Goal: Task Accomplishment & Management: Use online tool/utility

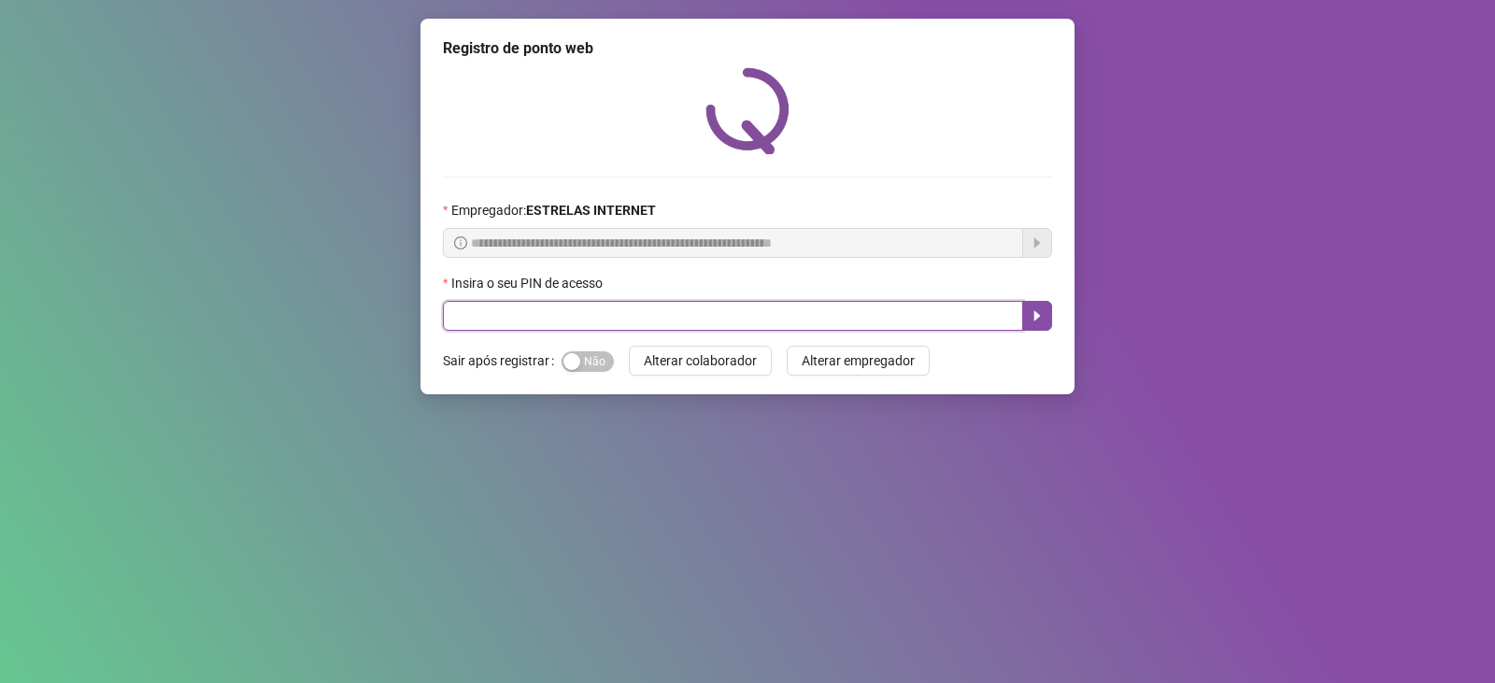
click at [508, 316] on input "text" at bounding box center [733, 316] width 580 height 30
click at [1033, 317] on icon "caret-right" at bounding box center [1037, 315] width 15 height 15
type input "*****"
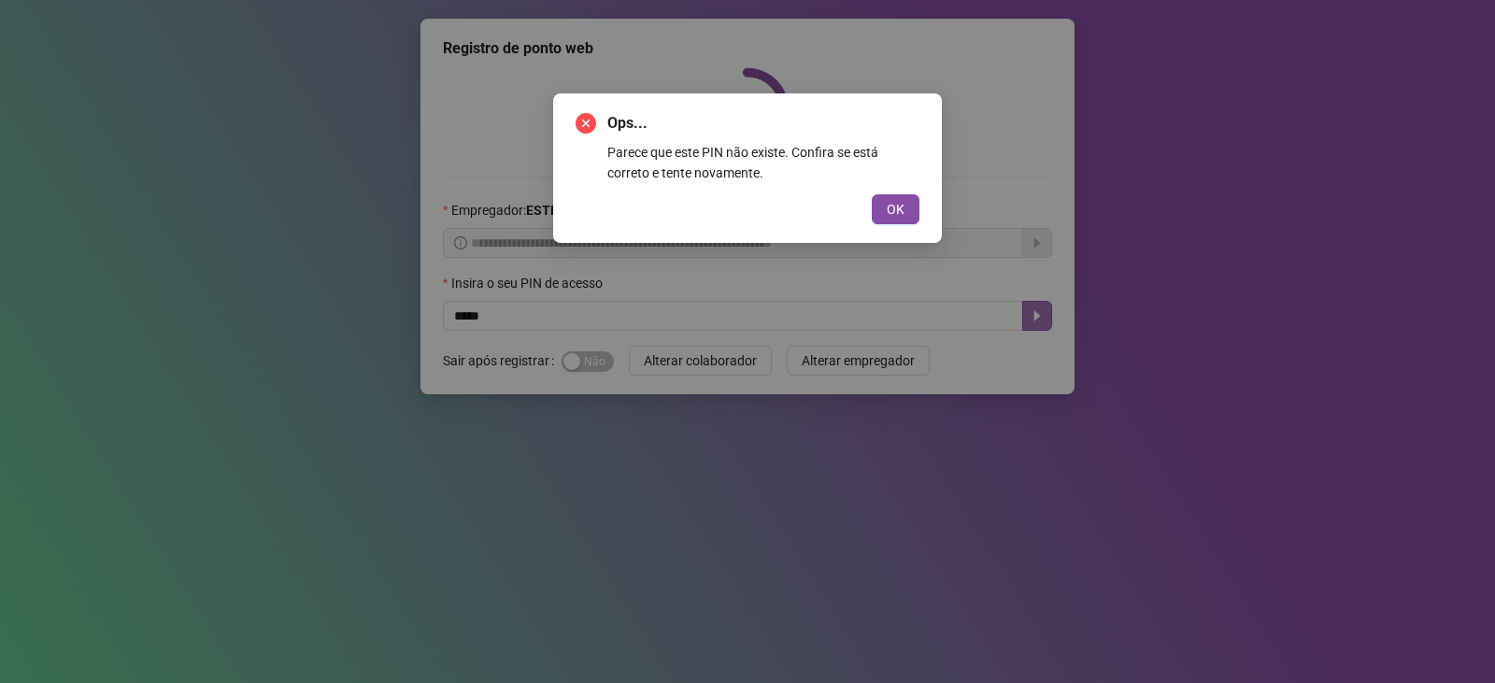
click at [901, 209] on span "OK" at bounding box center [896, 209] width 18 height 21
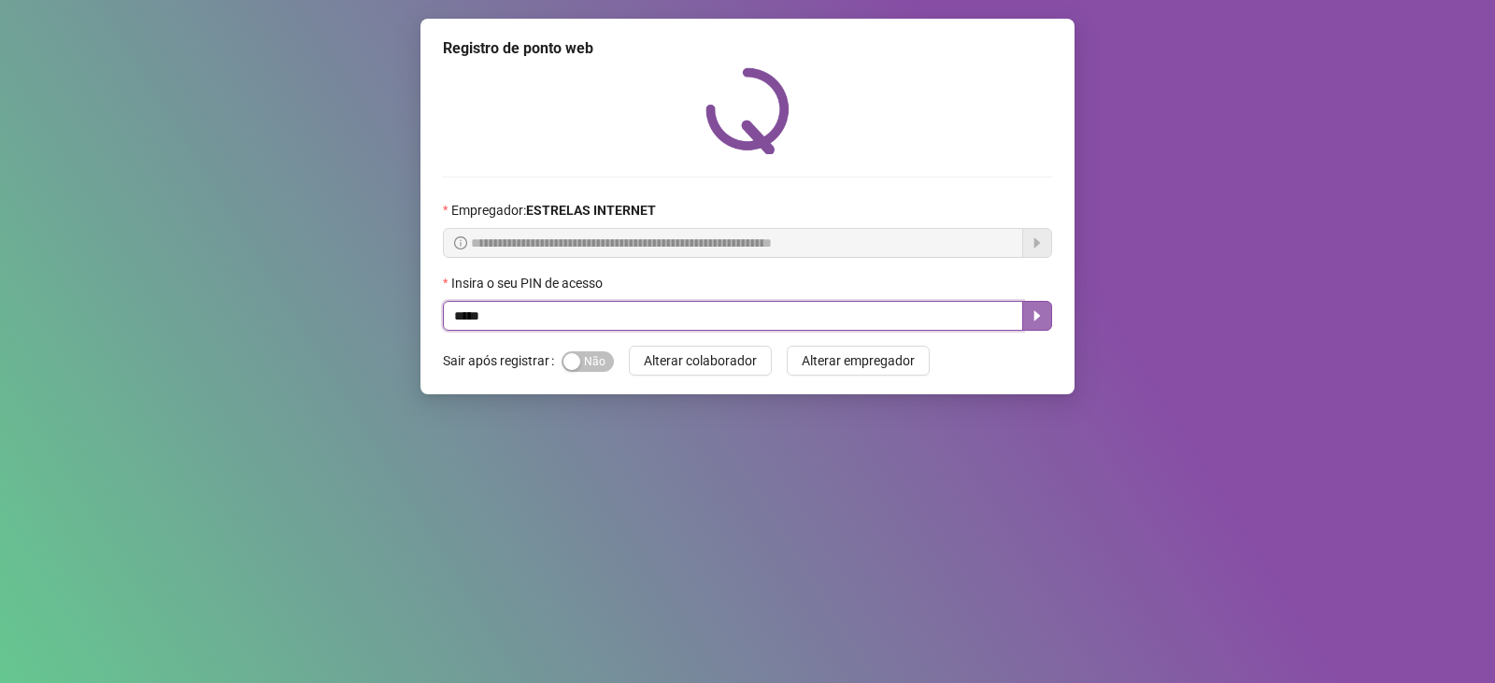
click at [1032, 310] on icon "caret-right" at bounding box center [1037, 315] width 15 height 15
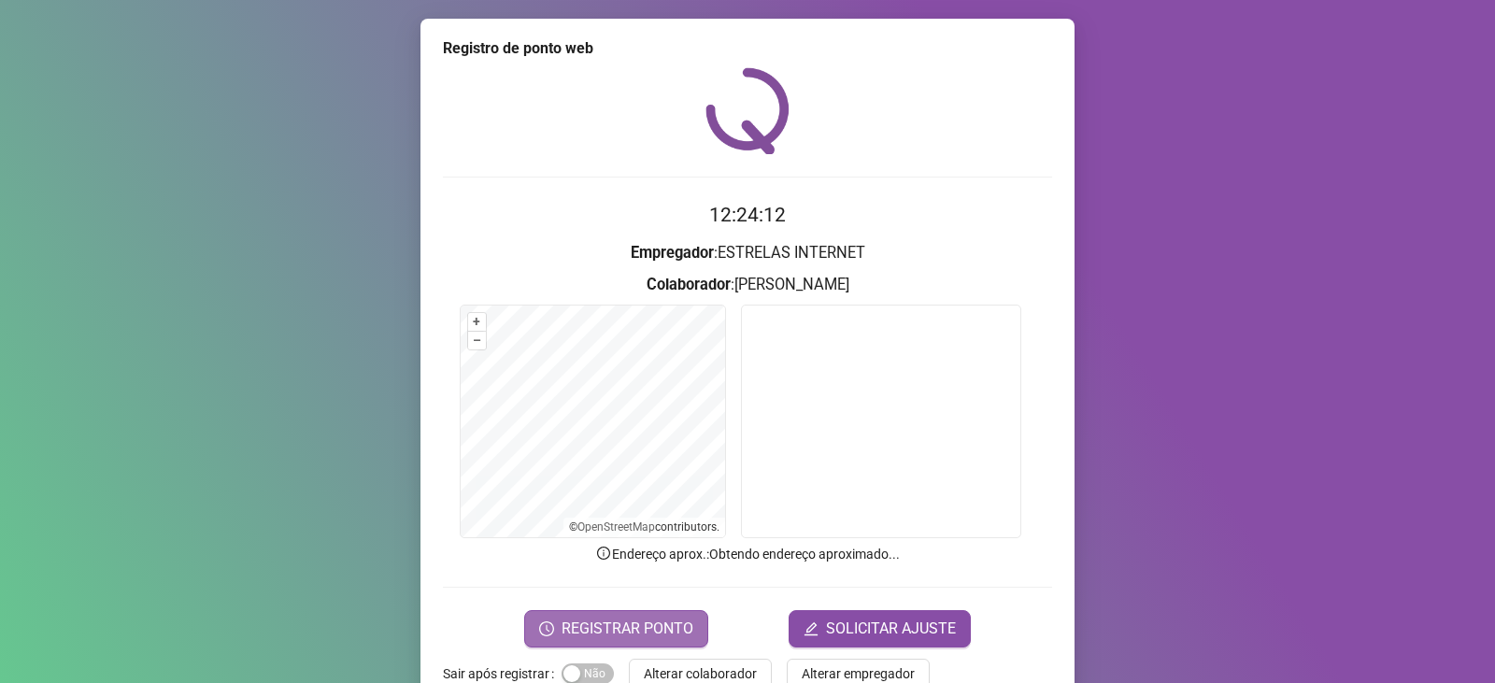
click at [620, 622] on span "REGISTRAR PONTO" at bounding box center [628, 629] width 132 height 22
